Goal: Task Accomplishment & Management: Use online tool/utility

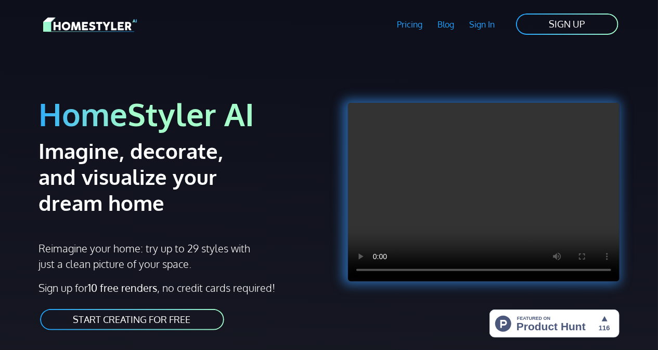
click at [172, 315] on link "START CREATING FOR FREE" at bounding box center [132, 319] width 186 height 23
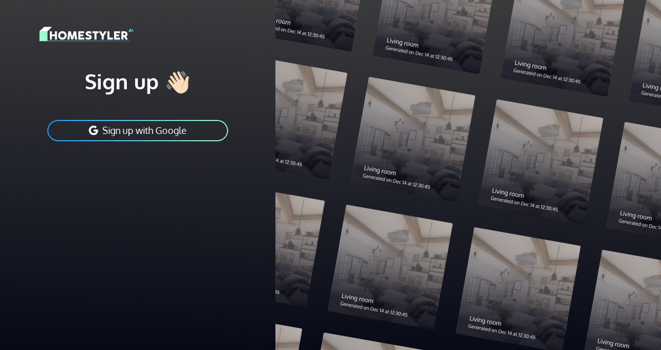
click at [167, 130] on button "Sign up with Google" at bounding box center [137, 130] width 183 height 23
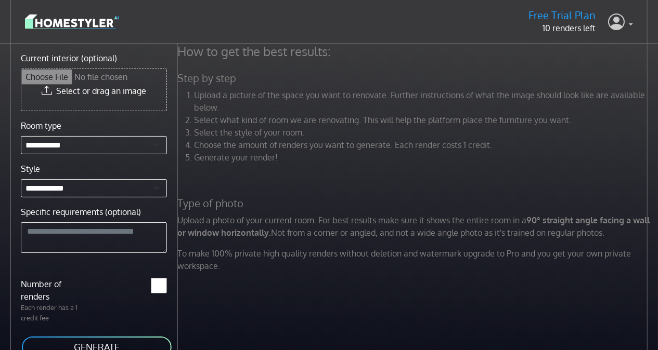
click at [625, 26] on link at bounding box center [620, 21] width 25 height 25
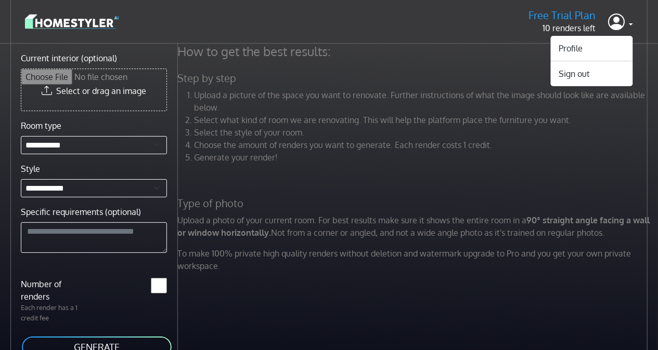
click at [497, 120] on li "Select what kind of room we are renovating. This will help the platform place t…" at bounding box center [421, 120] width 455 height 12
